Goal: Information Seeking & Learning: Learn about a topic

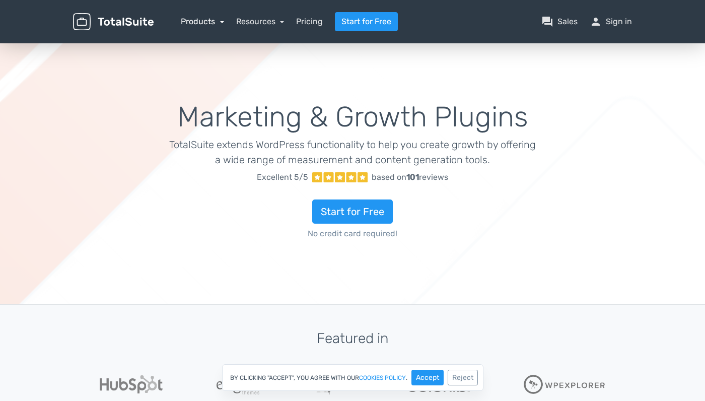
click at [218, 22] on link "Products" at bounding box center [202, 22] width 43 height 10
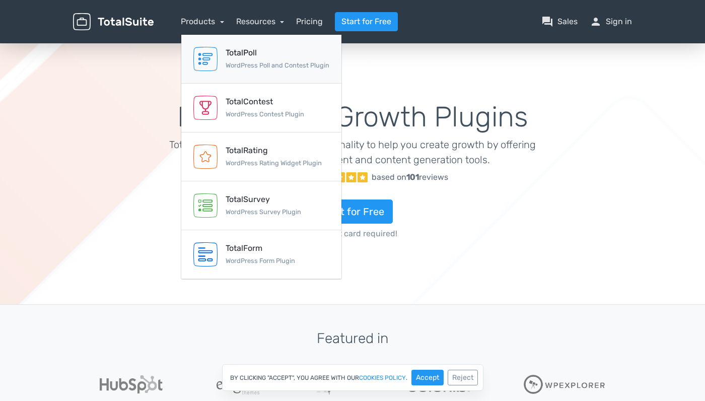
click at [240, 59] on div "TotalPoll WordPress Poll and Contest Plugin" at bounding box center [278, 59] width 104 height 24
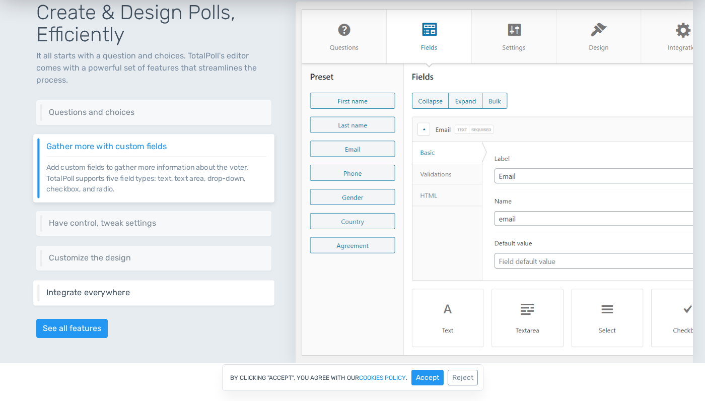
scroll to position [467, 0]
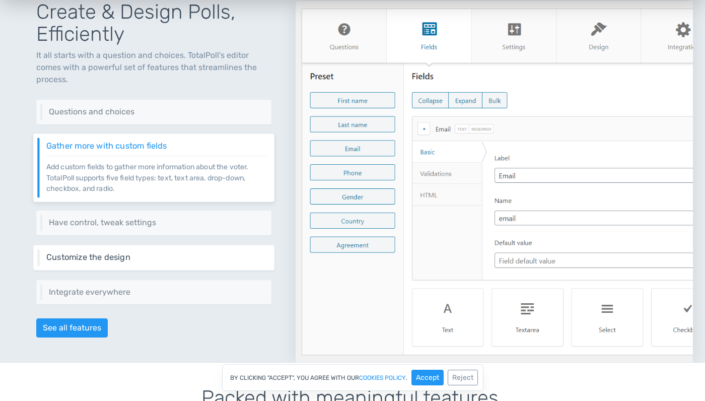
click at [127, 264] on div "Customize the design Change the layout of your poll, colors, interactions, and …" at bounding box center [153, 257] width 241 height 25
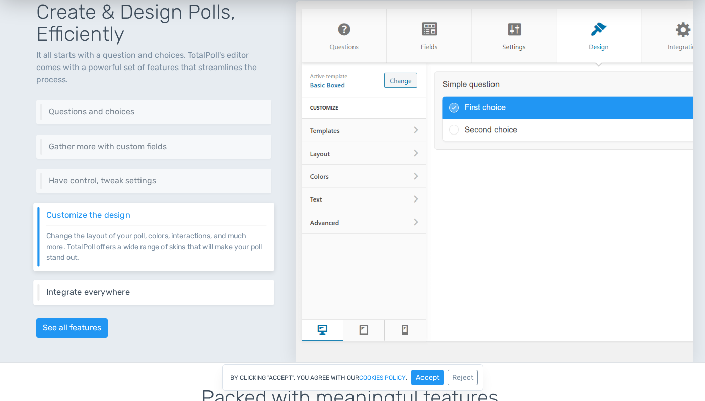
click at [127, 290] on h6 "Integrate everywhere" at bounding box center [156, 291] width 221 height 9
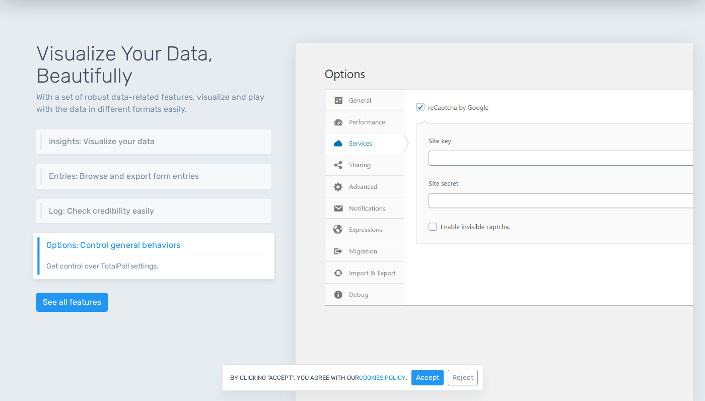
scroll to position [1163, 0]
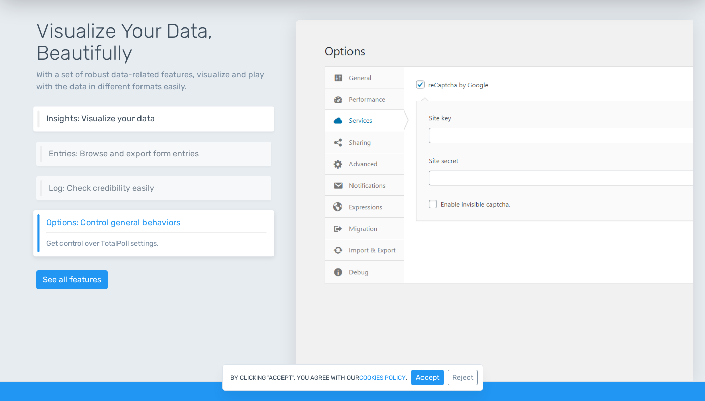
click at [156, 118] on h6 "Insights: Visualize your data" at bounding box center [156, 118] width 221 height 9
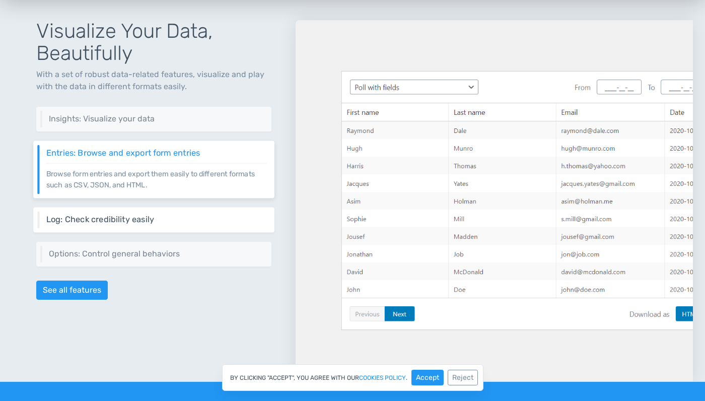
click at [143, 218] on h6 "Log: Check credibility easily" at bounding box center [156, 219] width 221 height 9
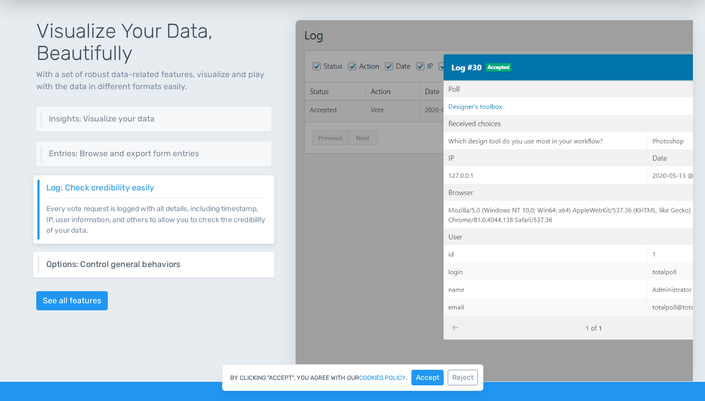
click at [142, 266] on h6 "Options: Control general behaviors" at bounding box center [156, 264] width 221 height 9
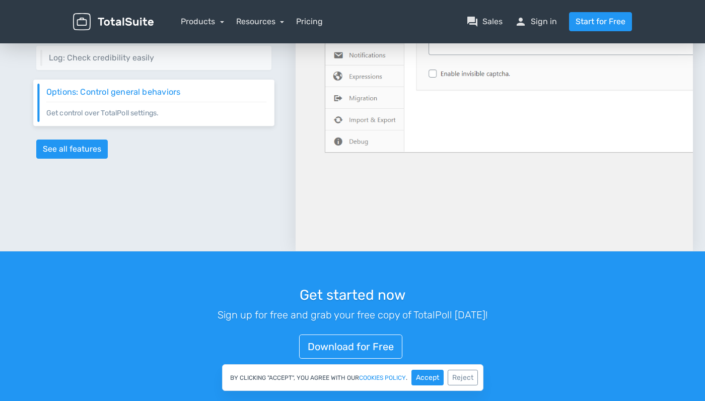
scroll to position [1289, 0]
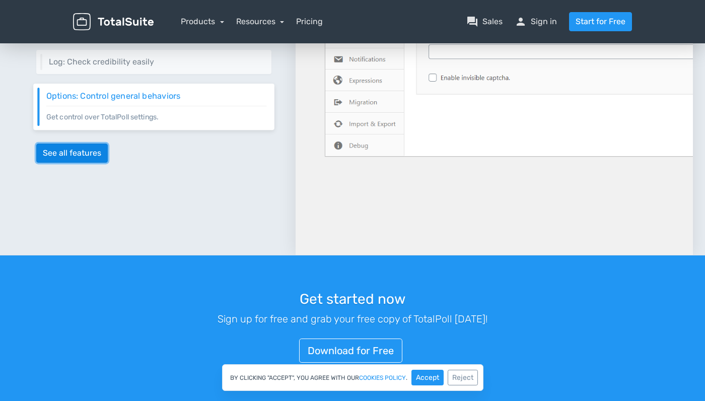
click at [84, 155] on link "See all features" at bounding box center [72, 153] width 72 height 19
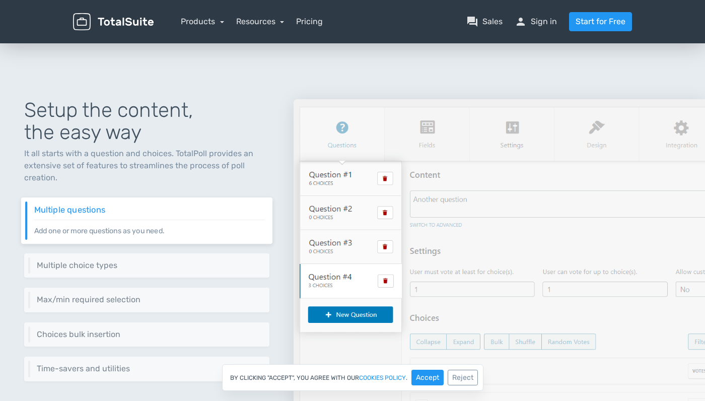
scroll to position [69, 0]
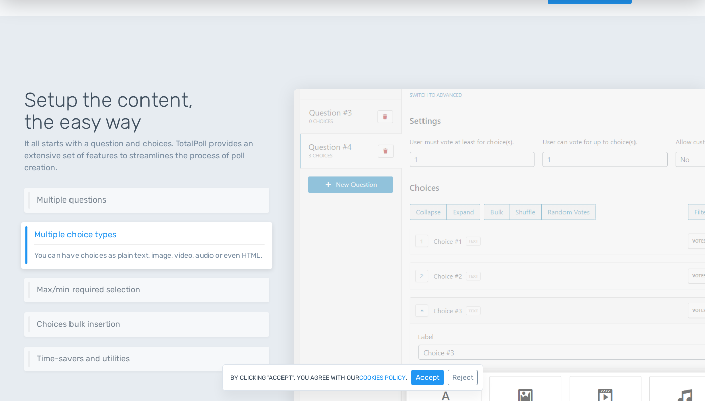
click at [185, 239] on div "Multiple choice types You can have choices as plain text, image, video, audio o…" at bounding box center [147, 245] width 252 height 46
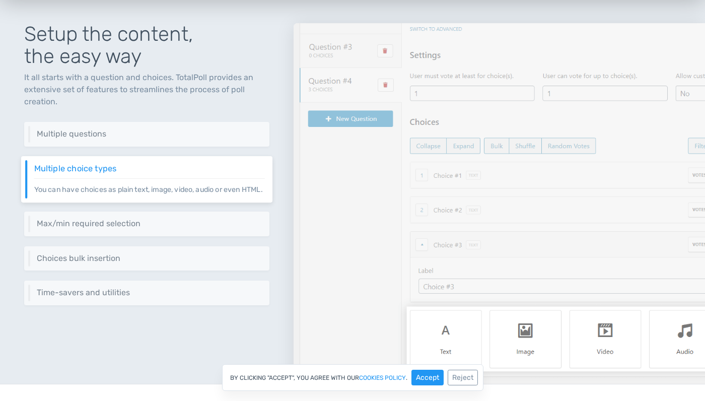
scroll to position [146, 0]
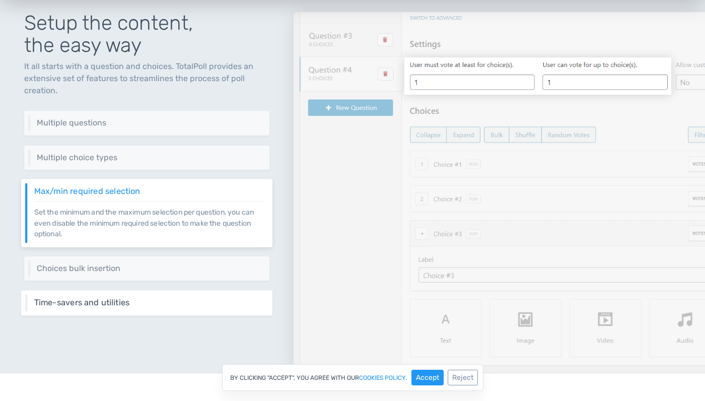
click at [160, 298] on h6 "Time-savers and utilities" at bounding box center [149, 302] width 231 height 9
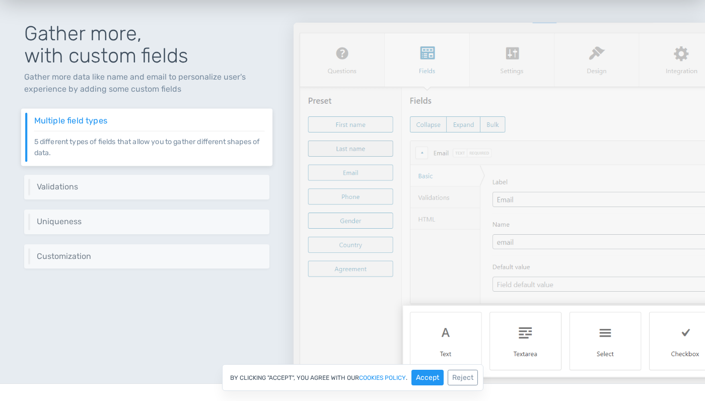
scroll to position [810, 0]
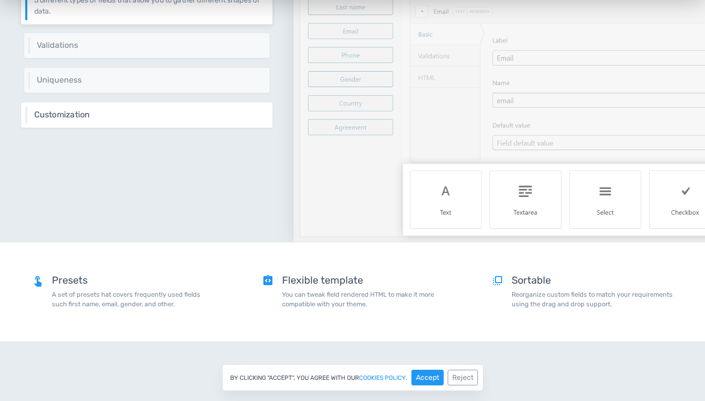
click at [170, 118] on h6 "Customization" at bounding box center [149, 114] width 231 height 9
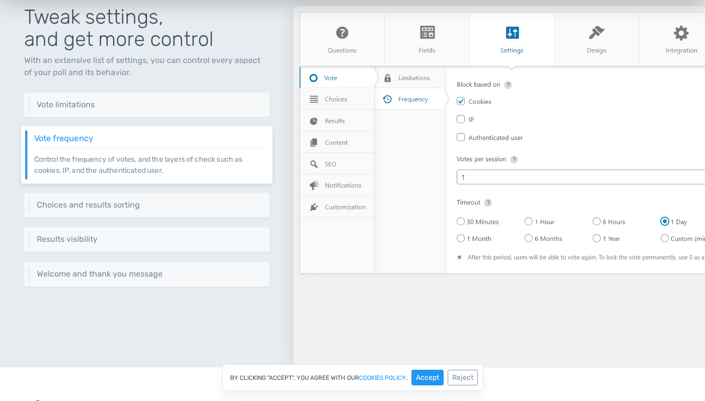
scroll to position [1223, 0]
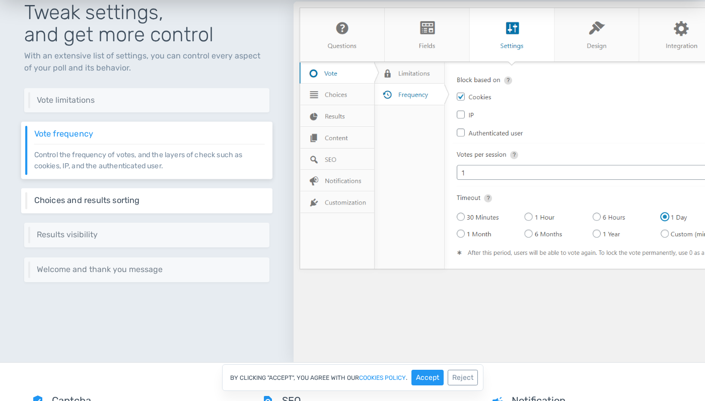
click at [175, 201] on h6 "Choices and results sorting" at bounding box center [149, 199] width 231 height 9
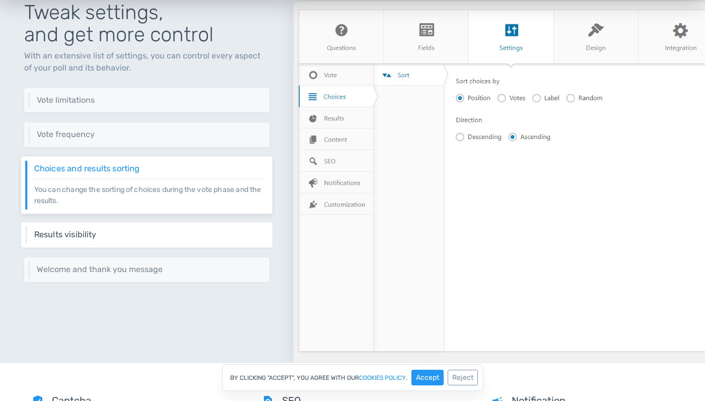
click at [148, 234] on h6 "Results visibility" at bounding box center [149, 234] width 231 height 9
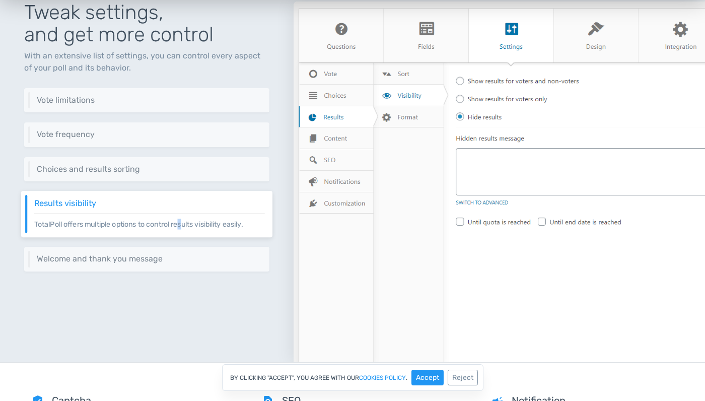
click at [184, 223] on p "TotalPoll offers multiple options to control results visibility easily." at bounding box center [149, 221] width 231 height 17
click at [172, 256] on h6 "Welcome and thank you message" at bounding box center [149, 258] width 231 height 9
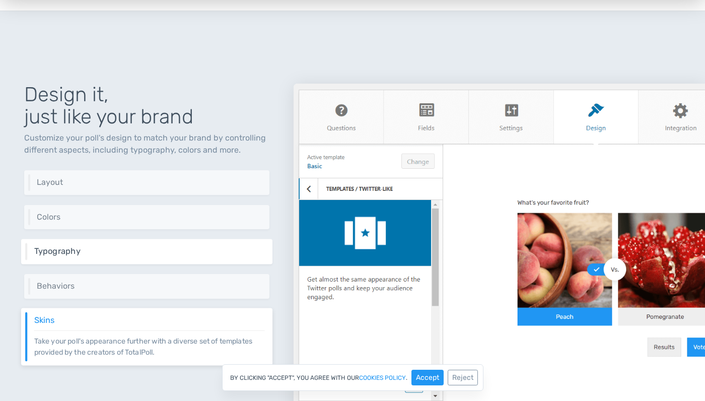
scroll to position [1701, 0]
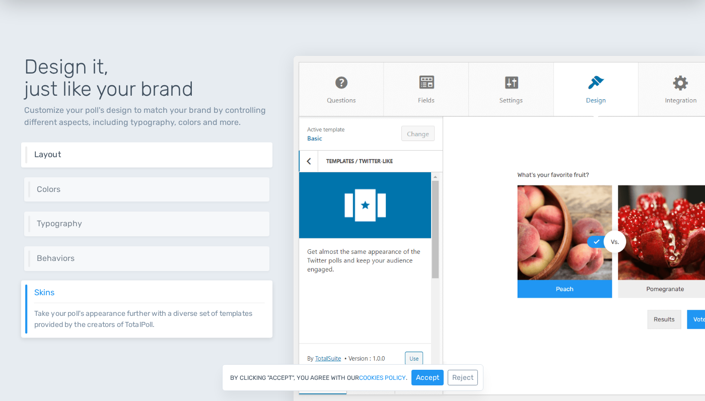
click at [110, 161] on div "Layout Control your layout by setting the number of rows and columns." at bounding box center [147, 155] width 252 height 25
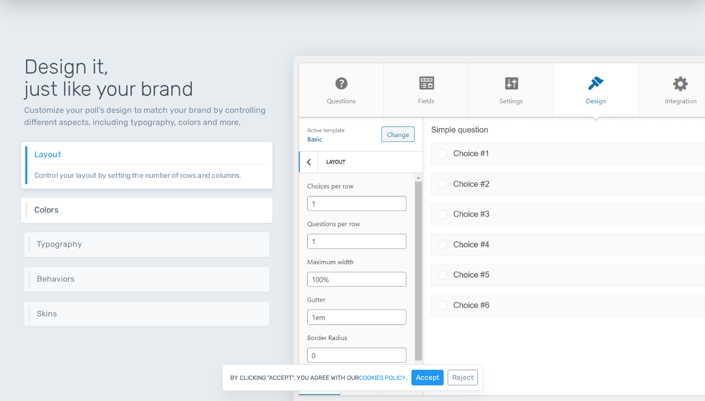
click at [126, 211] on h6 "Colors" at bounding box center [149, 210] width 231 height 9
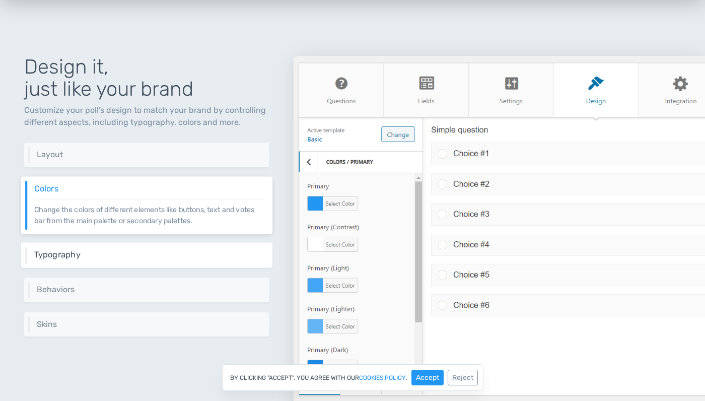
click at [132, 251] on h6 "Typography" at bounding box center [149, 254] width 231 height 9
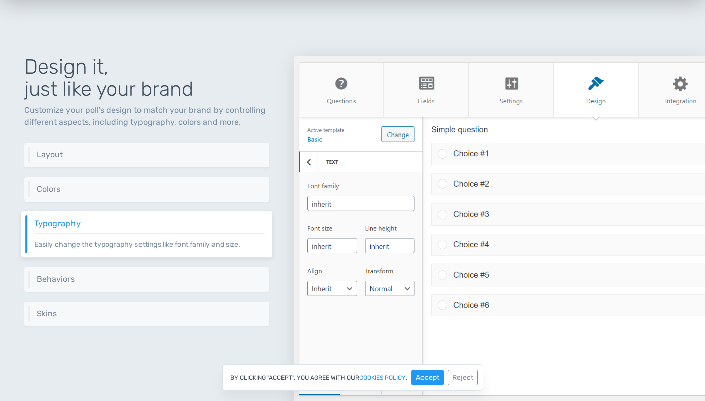
click at [138, 266] on div "Design it, just like your brand Customize your poll's design to match your bran…" at bounding box center [147, 224] width 294 height 385
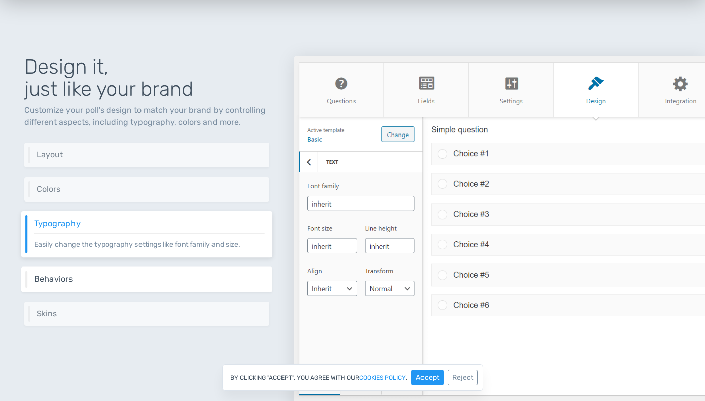
click at [135, 278] on h6 "Behaviors" at bounding box center [149, 279] width 231 height 9
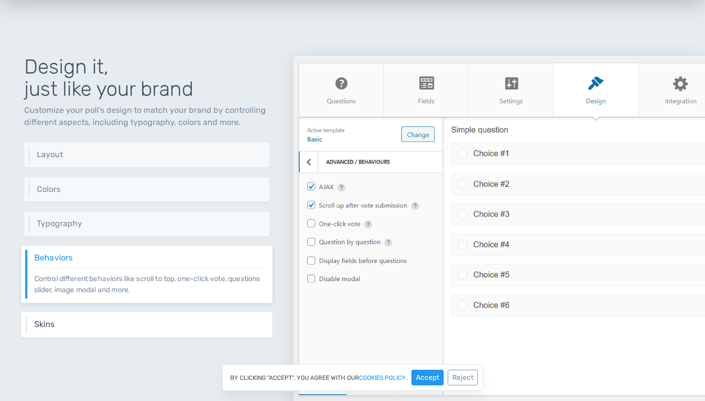
click at [124, 316] on div "Skins Take your poll's appearance further with a diverse set of templates provi…" at bounding box center [147, 324] width 252 height 25
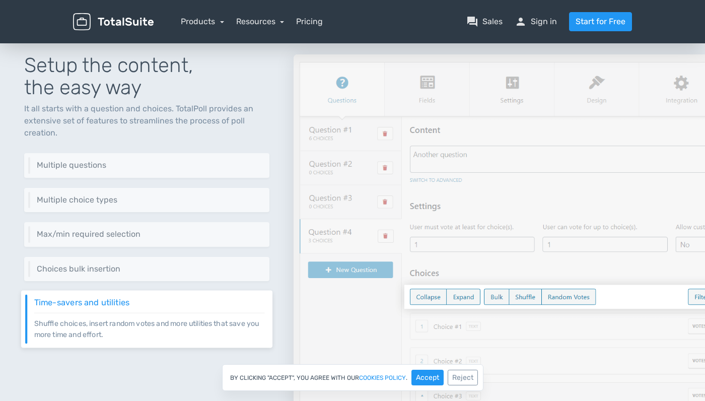
scroll to position [0, 0]
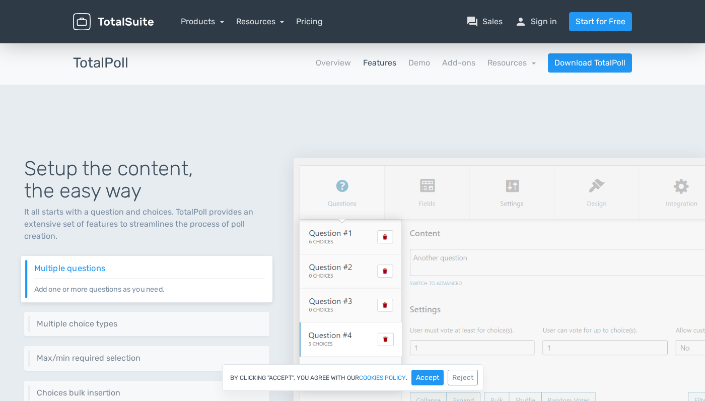
click at [408, 65] on nav "Overview Features Demo Add-ons Resources school Documentation article Changelog…" at bounding box center [388, 62] width 504 height 19
click at [415, 65] on link "Demo" at bounding box center [419, 63] width 22 height 12
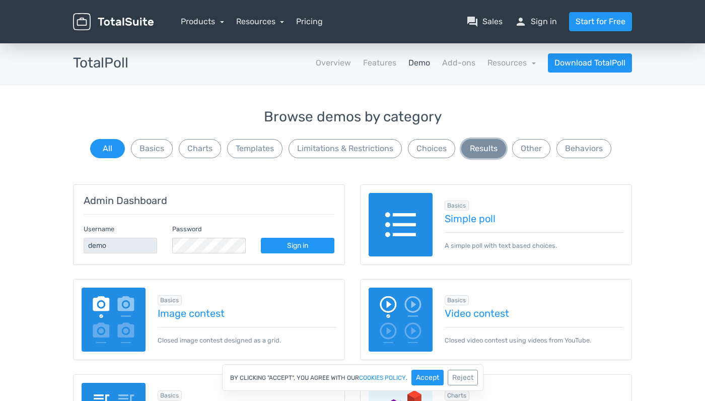
click at [470, 145] on button "Results" at bounding box center [483, 148] width 45 height 19
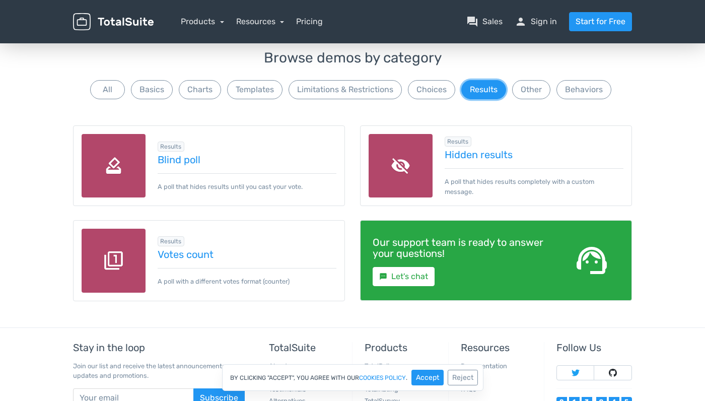
scroll to position [146, 0]
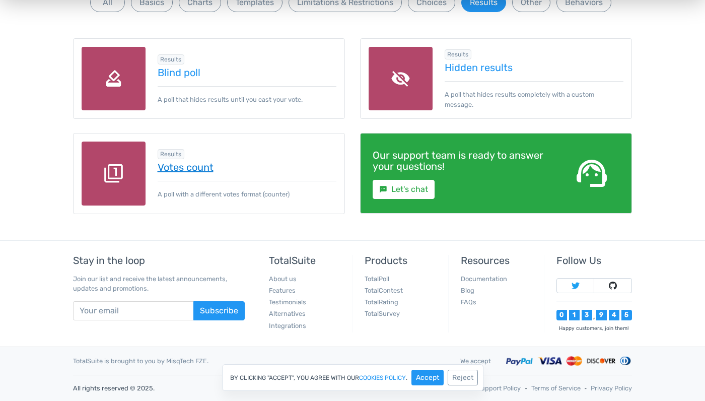
click at [192, 168] on link "Votes count" at bounding box center [247, 167] width 179 height 11
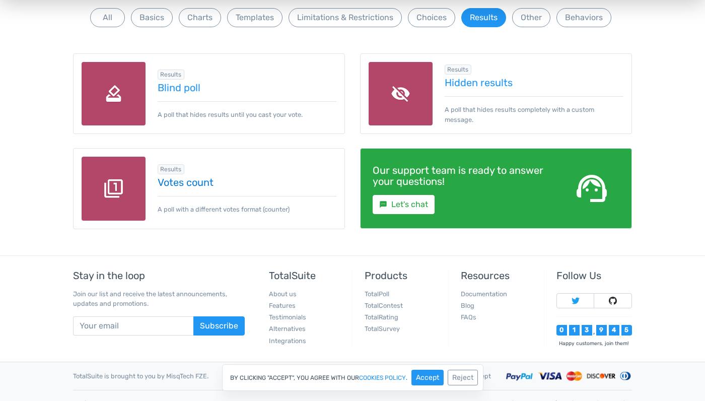
scroll to position [64, 0]
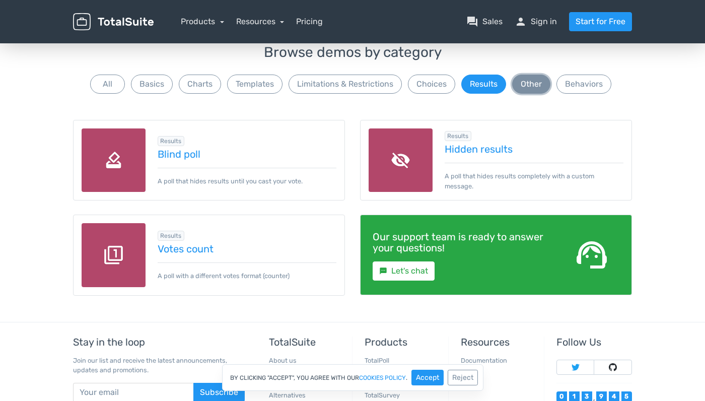
click at [522, 88] on button "Other" at bounding box center [531, 84] width 38 height 19
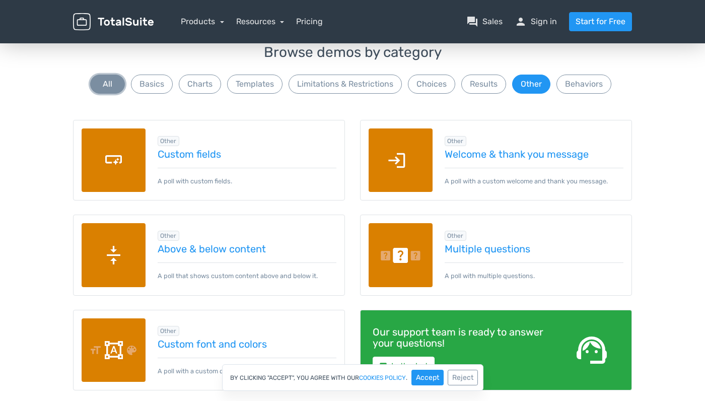
click at [108, 83] on button "All" at bounding box center [107, 84] width 35 height 19
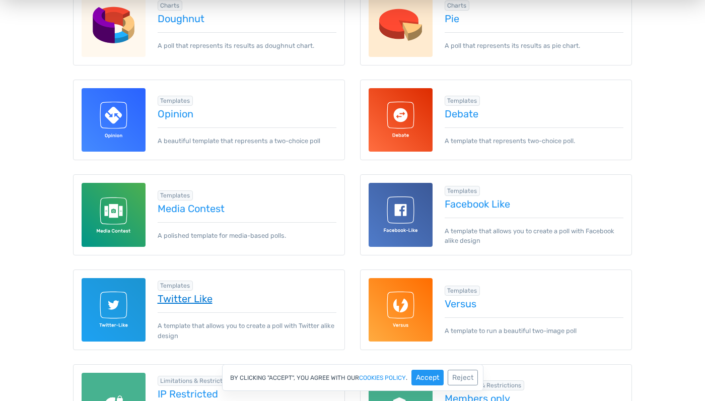
scroll to position [518, 0]
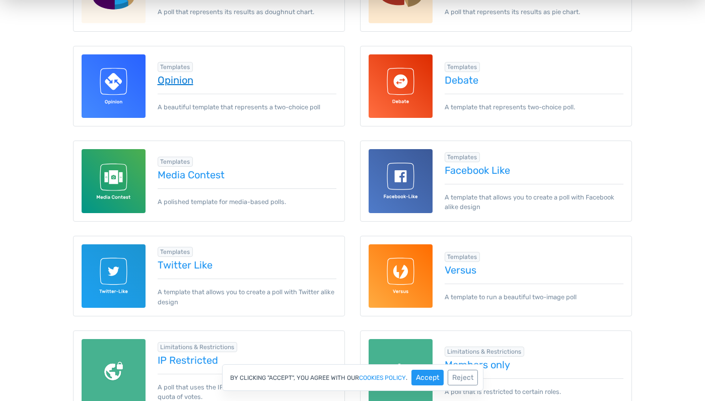
click at [168, 76] on link "Opinion" at bounding box center [247, 80] width 179 height 11
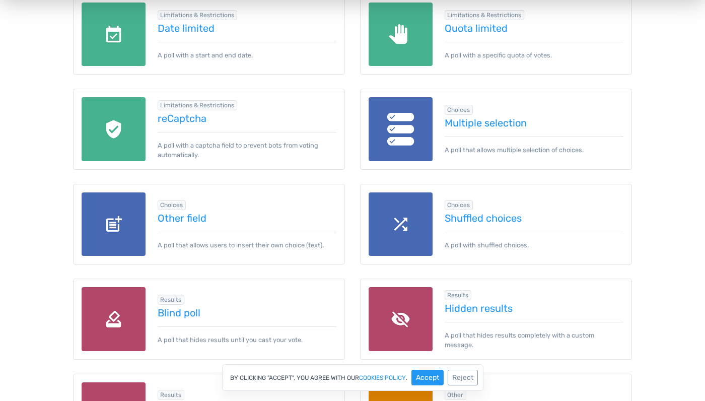
scroll to position [951, 0]
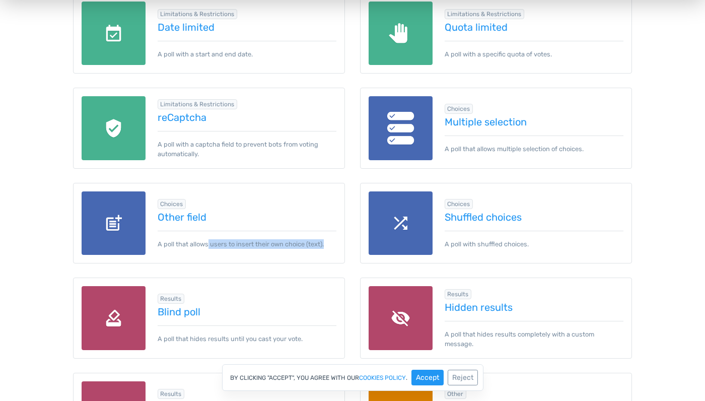
drag, startPoint x: 208, startPoint y: 243, endPoint x: 302, endPoint y: 251, distance: 94.0
click at [302, 251] on div "Choices Other field A poll that allows users to insert their own choice (text)." at bounding box center [209, 223] width 272 height 81
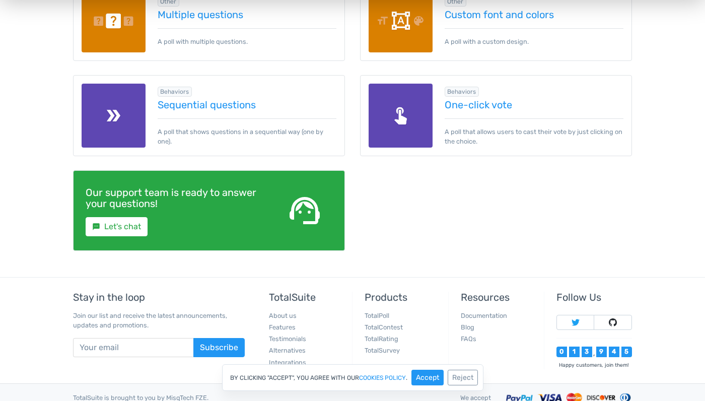
scroll to position [1550, 0]
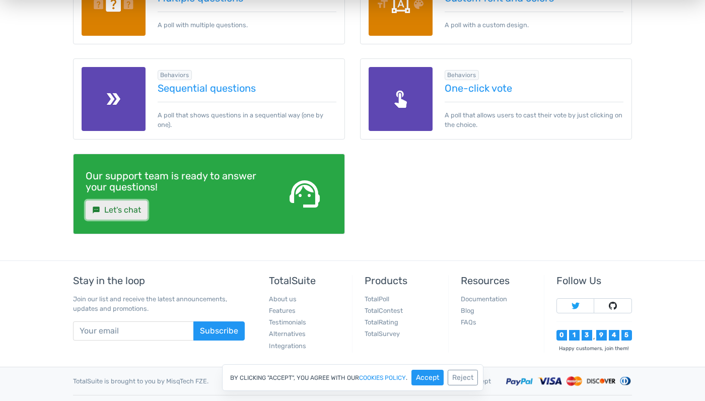
click at [123, 211] on link "sms Let's chat" at bounding box center [117, 209] width 62 height 19
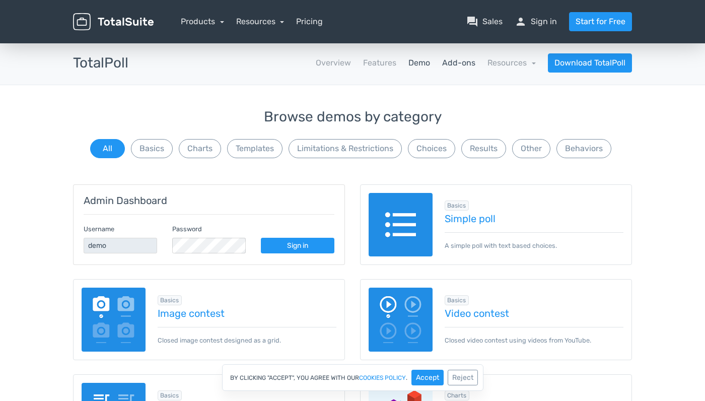
click at [461, 59] on link "Add-ons" at bounding box center [458, 63] width 33 height 12
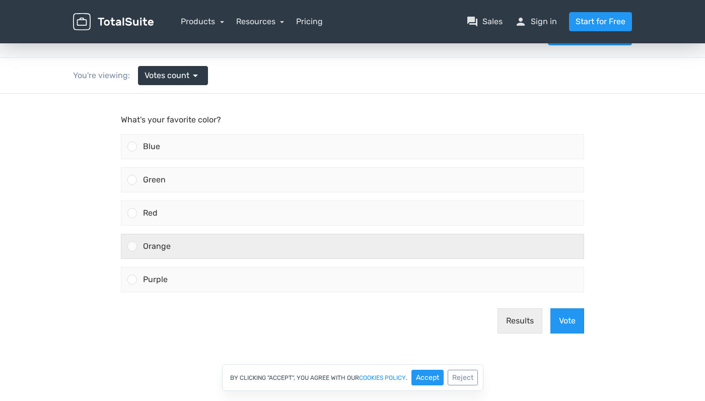
scroll to position [51, 0]
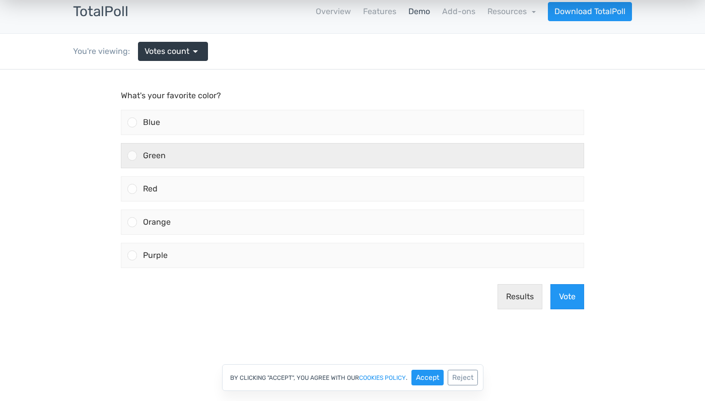
click at [214, 166] on div "Green" at bounding box center [360, 156] width 447 height 24
click at [132, 156] on input "Green" at bounding box center [132, 156] width 0 height 0
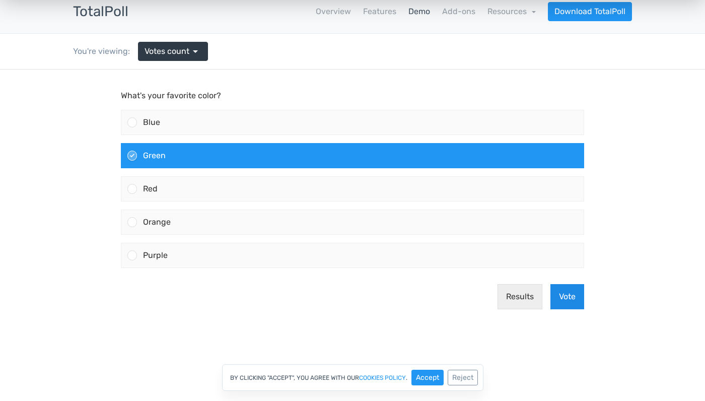
click at [562, 302] on button "Vote" at bounding box center [568, 296] width 34 height 25
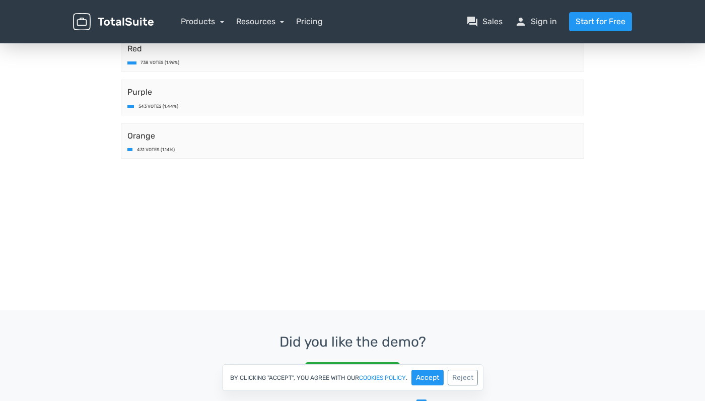
scroll to position [389, 0]
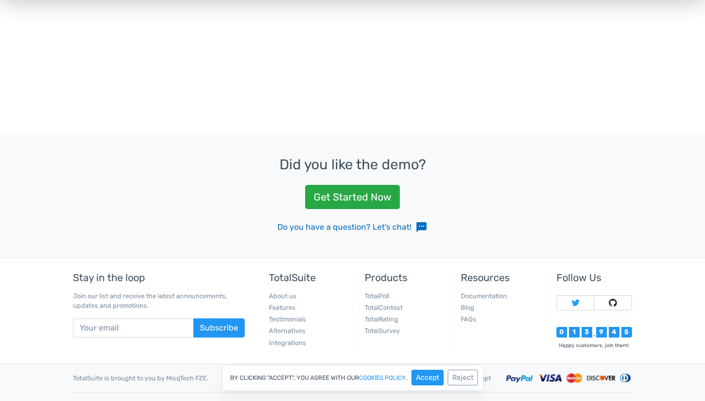
click at [392, 224] on link "Do you have a question? Let's chat! sms" at bounding box center [353, 227] width 150 height 12
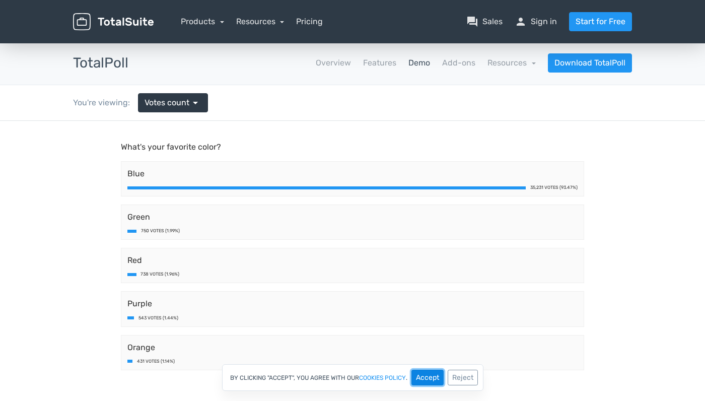
click at [423, 375] on button "Accept" at bounding box center [428, 378] width 32 height 16
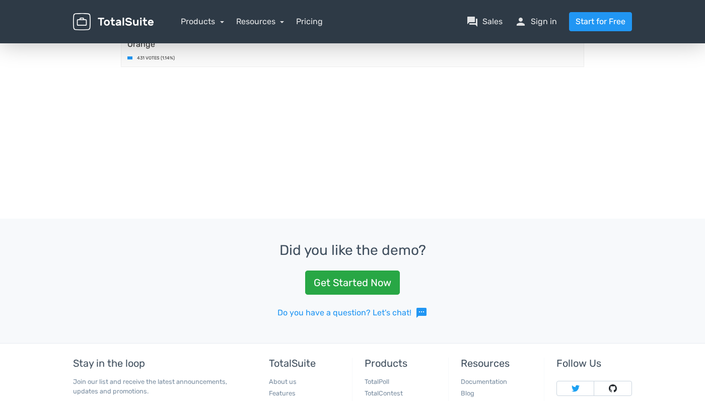
scroll to position [322, 0]
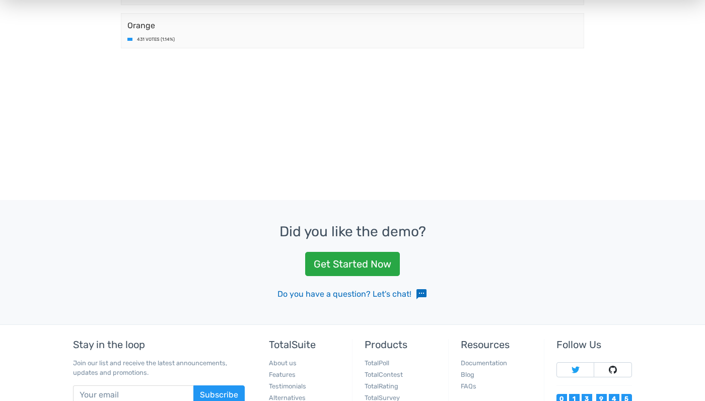
click at [386, 295] on link "Do you have a question? Let's chat! sms" at bounding box center [353, 294] width 150 height 12
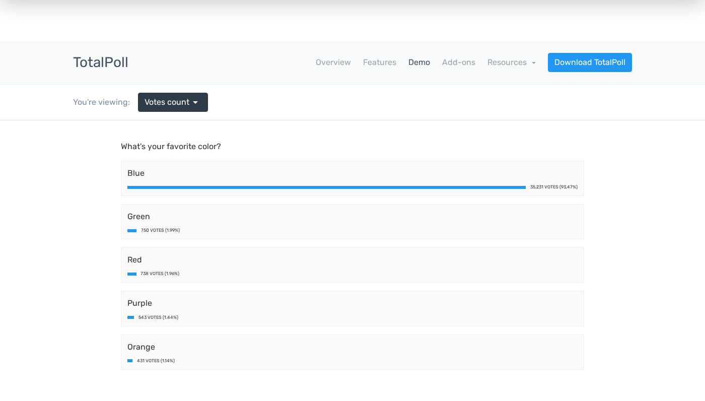
scroll to position [0, 0]
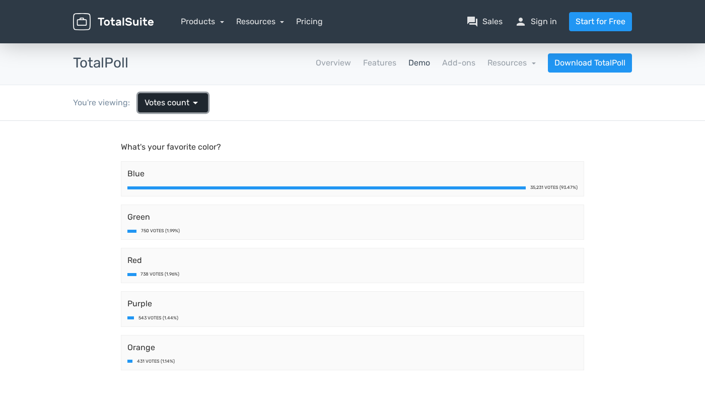
click at [186, 108] on span "Votes count" at bounding box center [167, 103] width 45 height 12
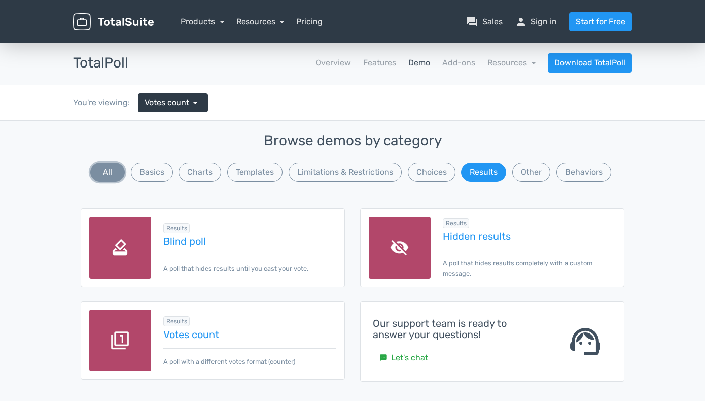
click at [110, 174] on button "All" at bounding box center [107, 172] width 35 height 19
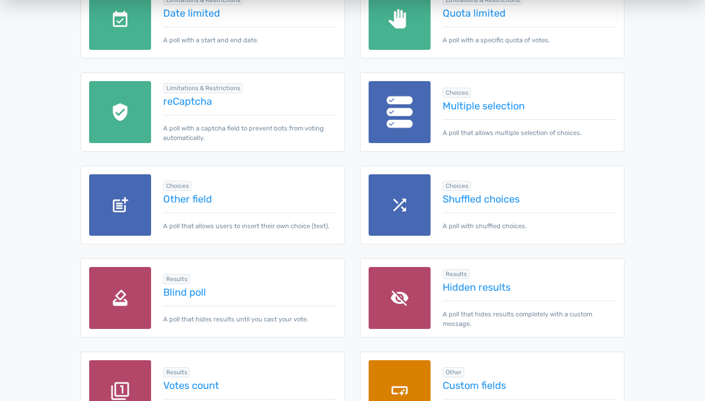
scroll to position [1012, 0]
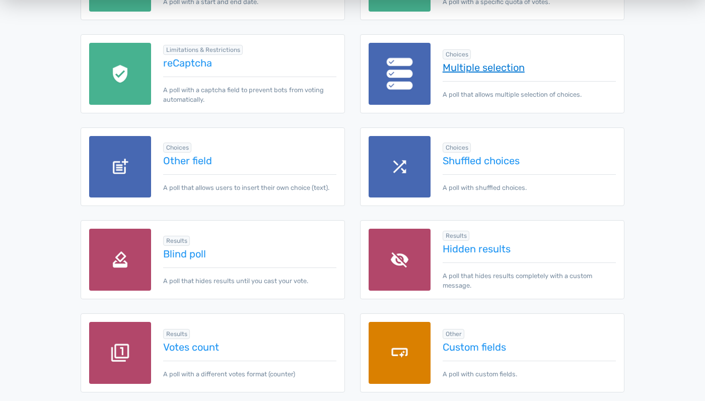
click at [471, 69] on link "Multiple selection" at bounding box center [529, 67] width 173 height 11
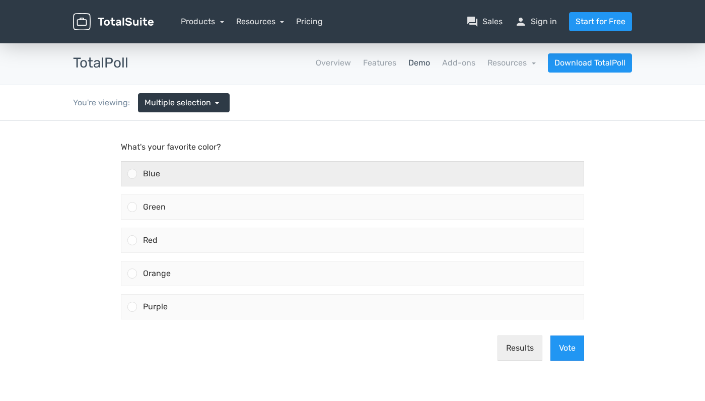
click at [299, 176] on div "Blue" at bounding box center [360, 174] width 447 height 24
click at [132, 174] on input "Blue" at bounding box center [132, 174] width 0 height 0
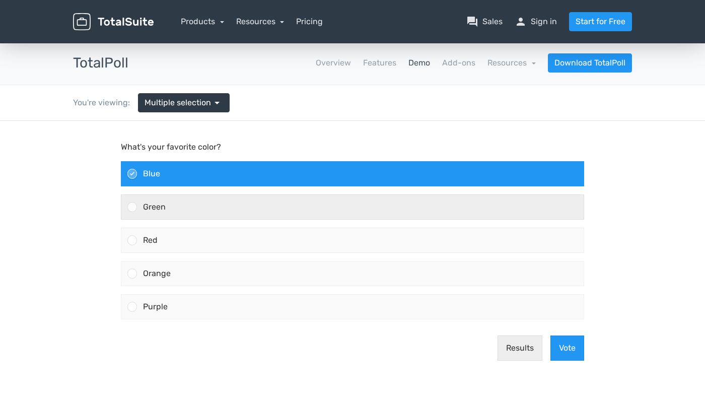
click at [291, 211] on div "Green" at bounding box center [360, 207] width 447 height 24
click at [132, 207] on input "Green" at bounding box center [132, 207] width 0 height 0
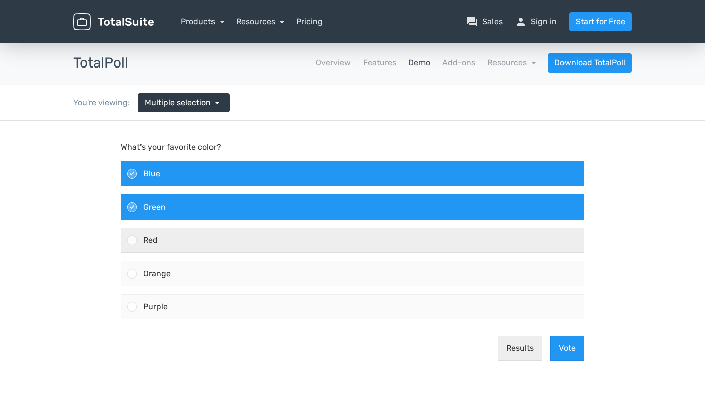
click at [290, 226] on label "Red" at bounding box center [352, 240] width 471 height 33
click at [132, 240] on input "Red" at bounding box center [132, 240] width 0 height 0
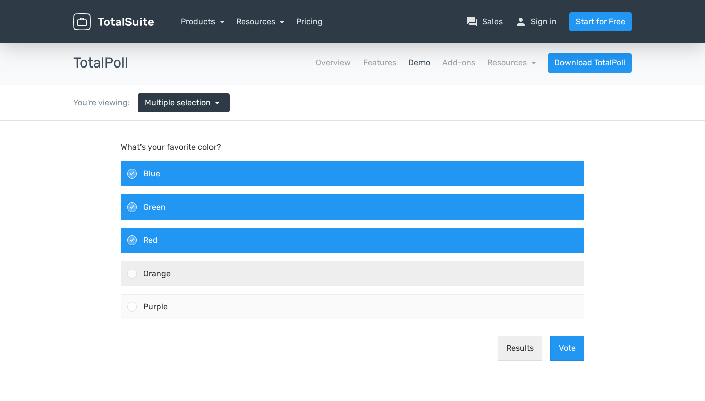
click at [288, 266] on div "Orange" at bounding box center [360, 273] width 447 height 24
click at [132, 274] on input "Orange" at bounding box center [132, 274] width 0 height 0
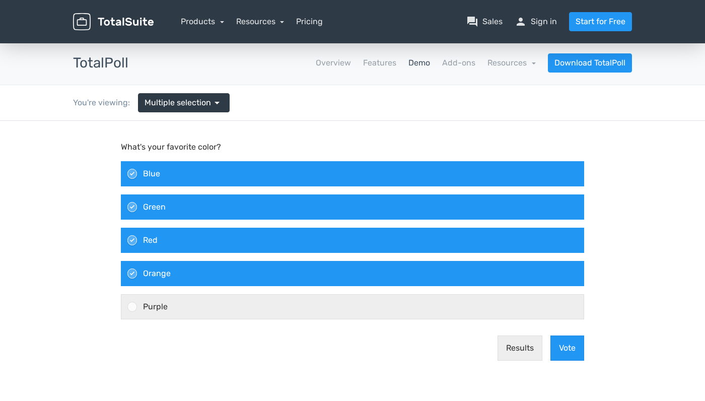
click at [288, 300] on div "Purple" at bounding box center [360, 307] width 447 height 24
click at [132, 307] on input "Purple" at bounding box center [132, 307] width 0 height 0
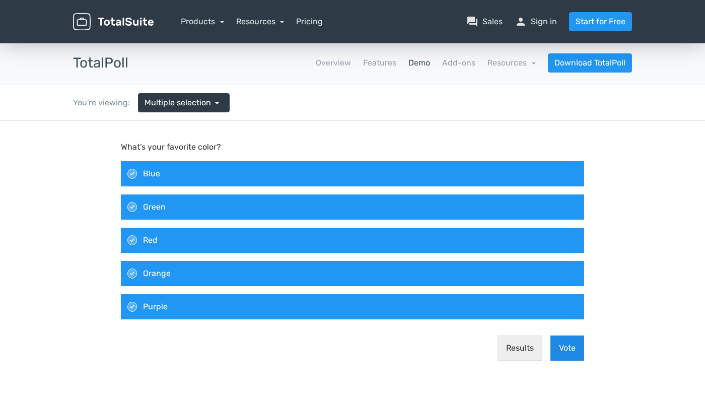
click at [574, 346] on button "Vote" at bounding box center [568, 347] width 34 height 25
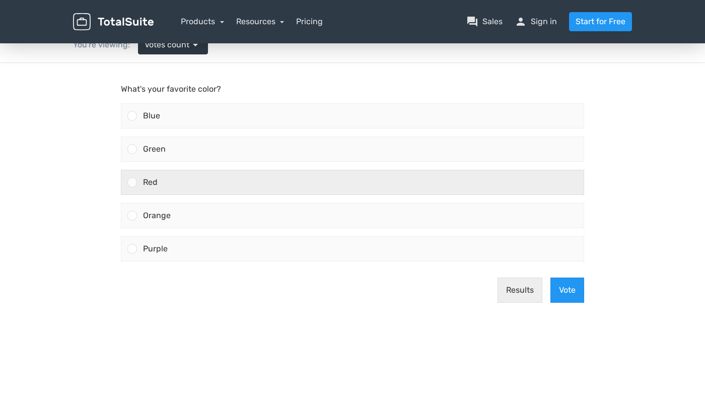
scroll to position [58, 0]
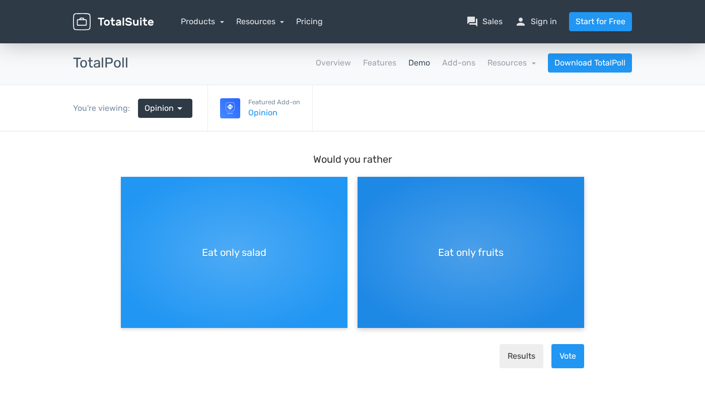
click at [456, 218] on div "Eat only fruits" at bounding box center [471, 252] width 227 height 151
click at [364, 188] on input "Eat only fruits" at bounding box center [361, 185] width 7 height 7
radio input "true"
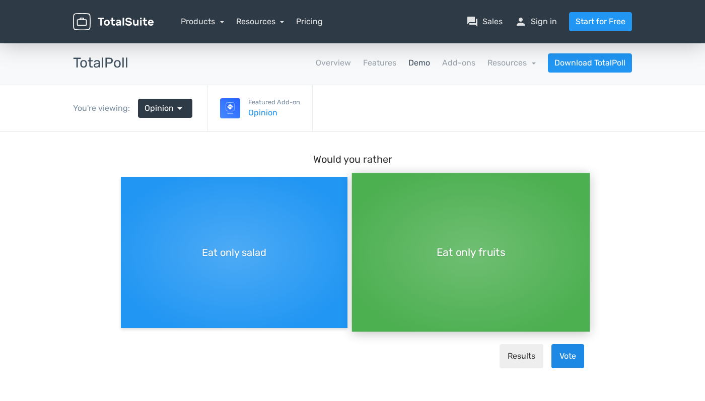
click at [570, 354] on button "Vote" at bounding box center [568, 356] width 33 height 24
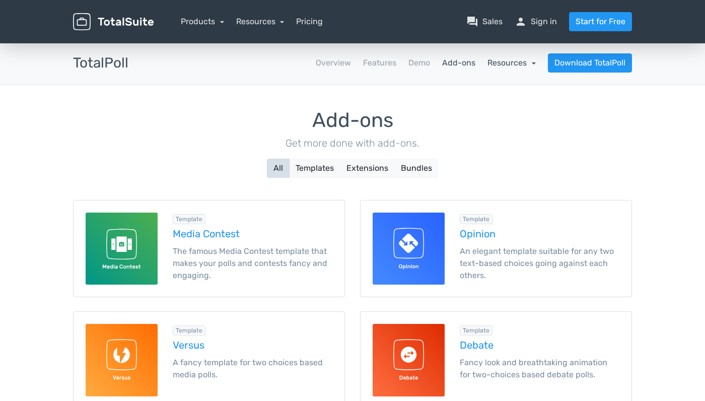
click at [511, 63] on link "Resources" at bounding box center [512, 63] width 48 height 10
click at [508, 88] on link "school Documentation" at bounding box center [488, 90] width 95 height 29
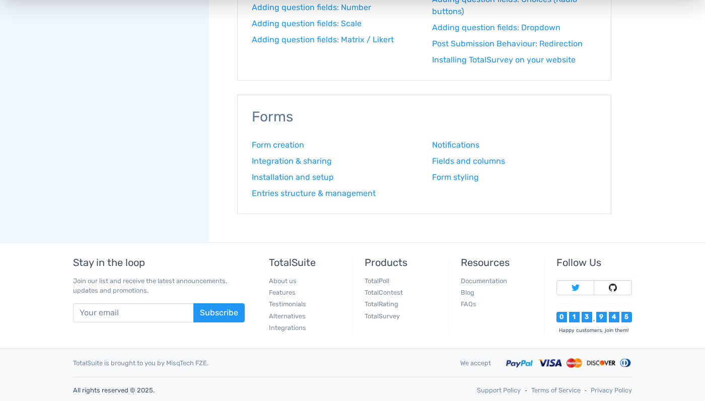
scroll to position [1244, 0]
